Goal: Navigation & Orientation: Understand site structure

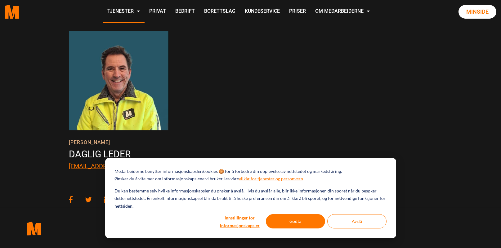
scroll to position [874, 0]
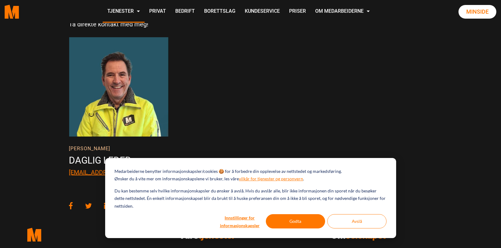
drag, startPoint x: 496, startPoint y: 174, endPoint x: 305, endPoint y: 116, distance: 199.4
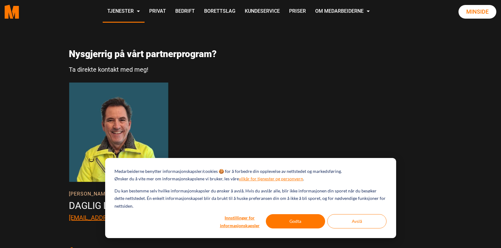
scroll to position [785, 0]
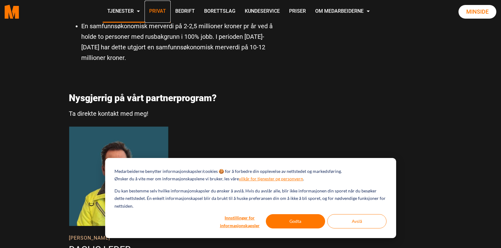
click at [158, 10] on link "Privat" at bounding box center [158, 12] width 26 height 22
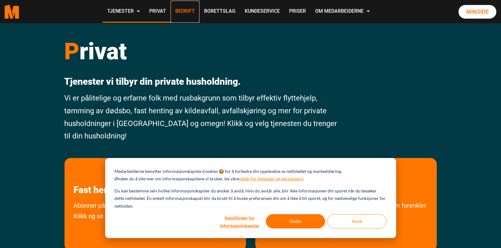
click at [186, 9] on link "Bedrift" at bounding box center [185, 12] width 29 height 22
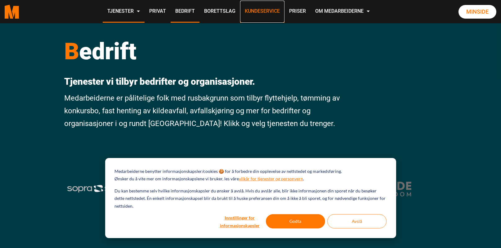
click at [259, 9] on link "Kundeservice" at bounding box center [262, 12] width 44 height 22
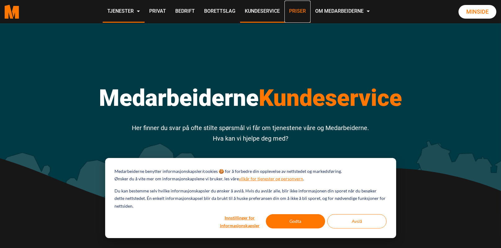
click at [297, 7] on link "Priser" at bounding box center [298, 12] width 26 height 22
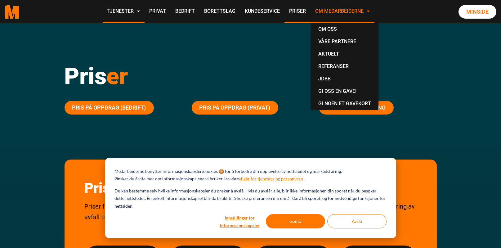
click at [345, 10] on link "Om Medarbeiderne" at bounding box center [343, 12] width 64 height 22
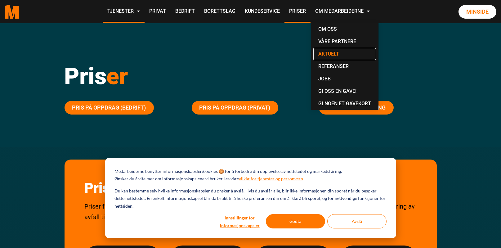
click at [327, 50] on link "Aktuelt" at bounding box center [345, 54] width 63 height 12
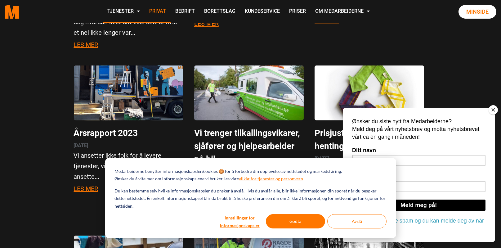
scroll to position [1284, 0]
